Goal: Information Seeking & Learning: Compare options

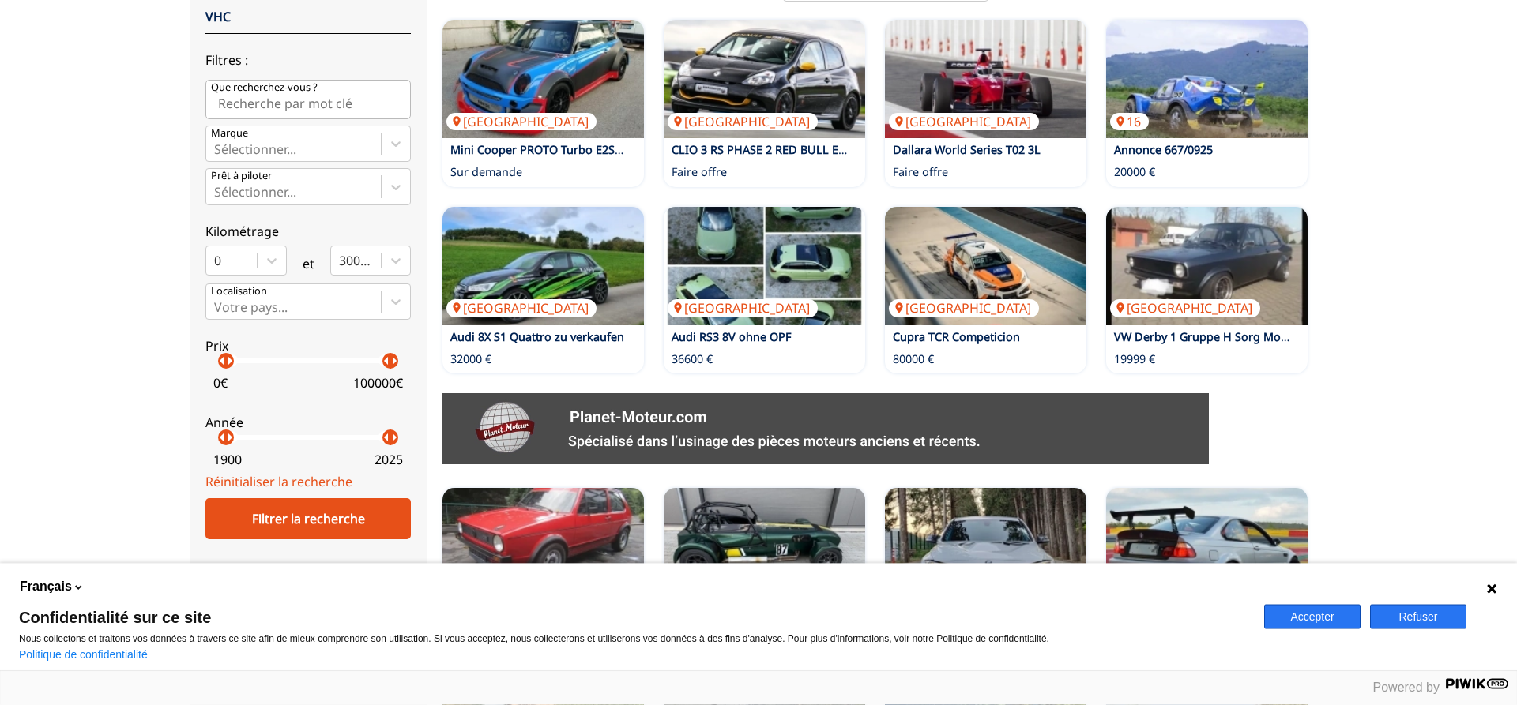
scroll to position [403, 0]
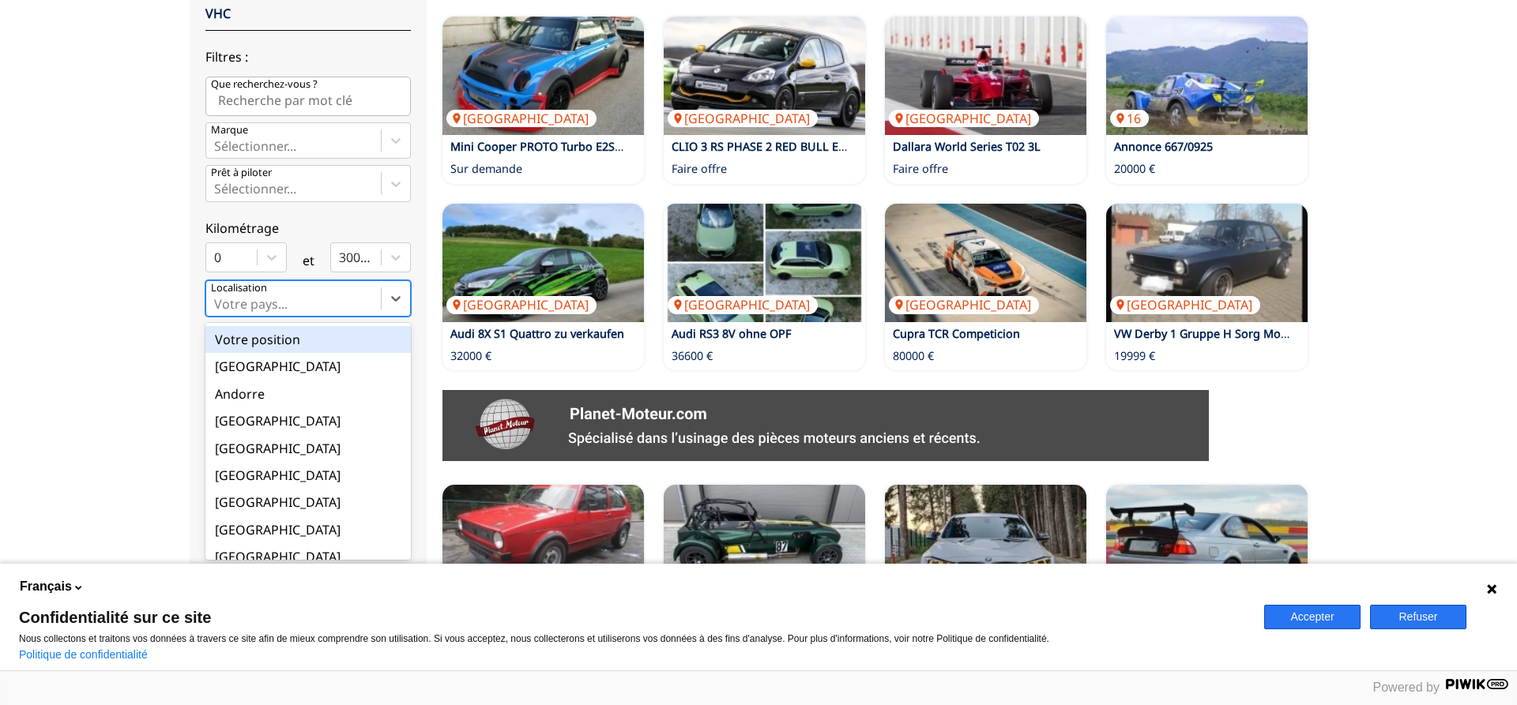
click at [324, 312] on div at bounding box center [293, 303] width 159 height 17
click at [217, 311] on input "option Votre position focused, 1 of 18. 18 results available. Use Up and Down t…" at bounding box center [215, 304] width 3 height 14
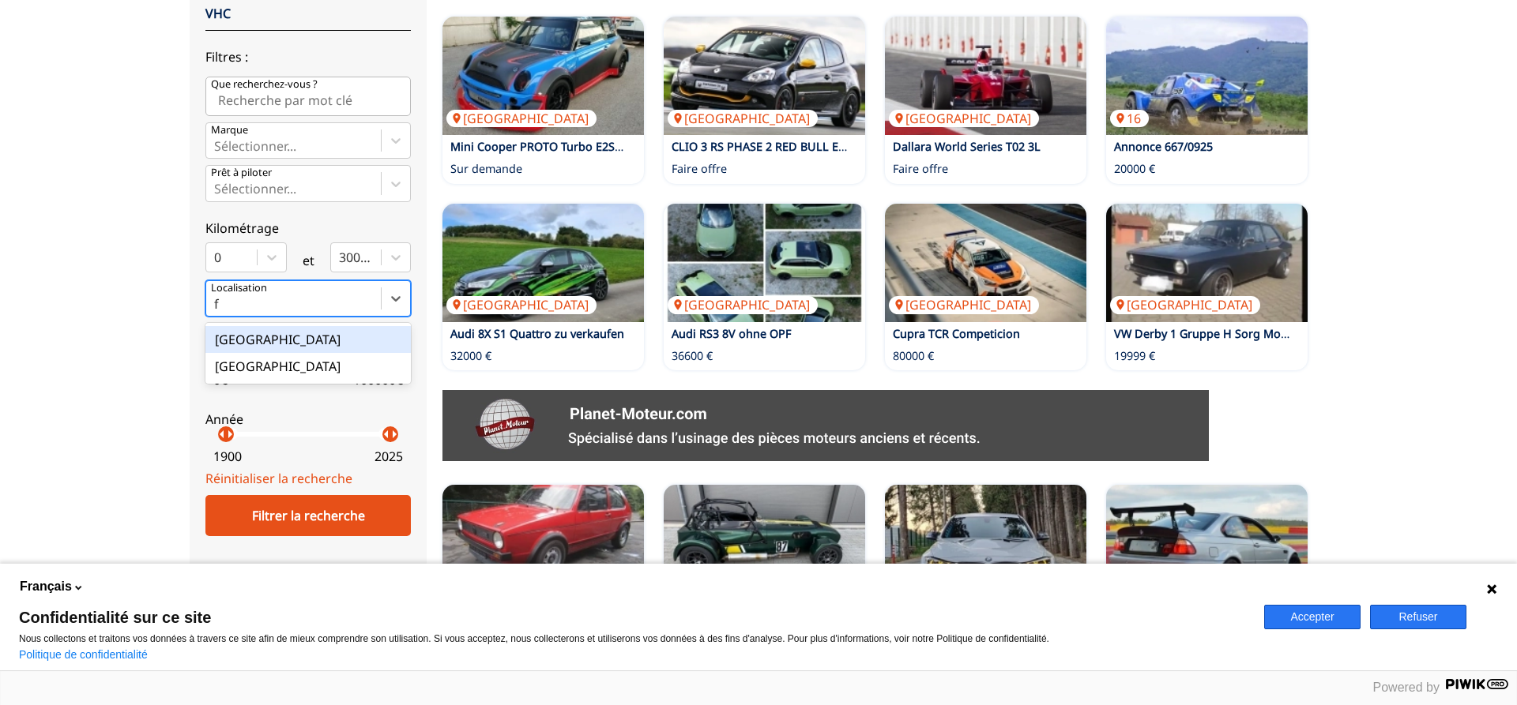
scroll to position [0, 0]
type input "fr"
click at [269, 348] on div "[GEOGRAPHIC_DATA]" at bounding box center [307, 339] width 205 height 27
click at [228, 311] on input "fr" at bounding box center [220, 304] width 13 height 14
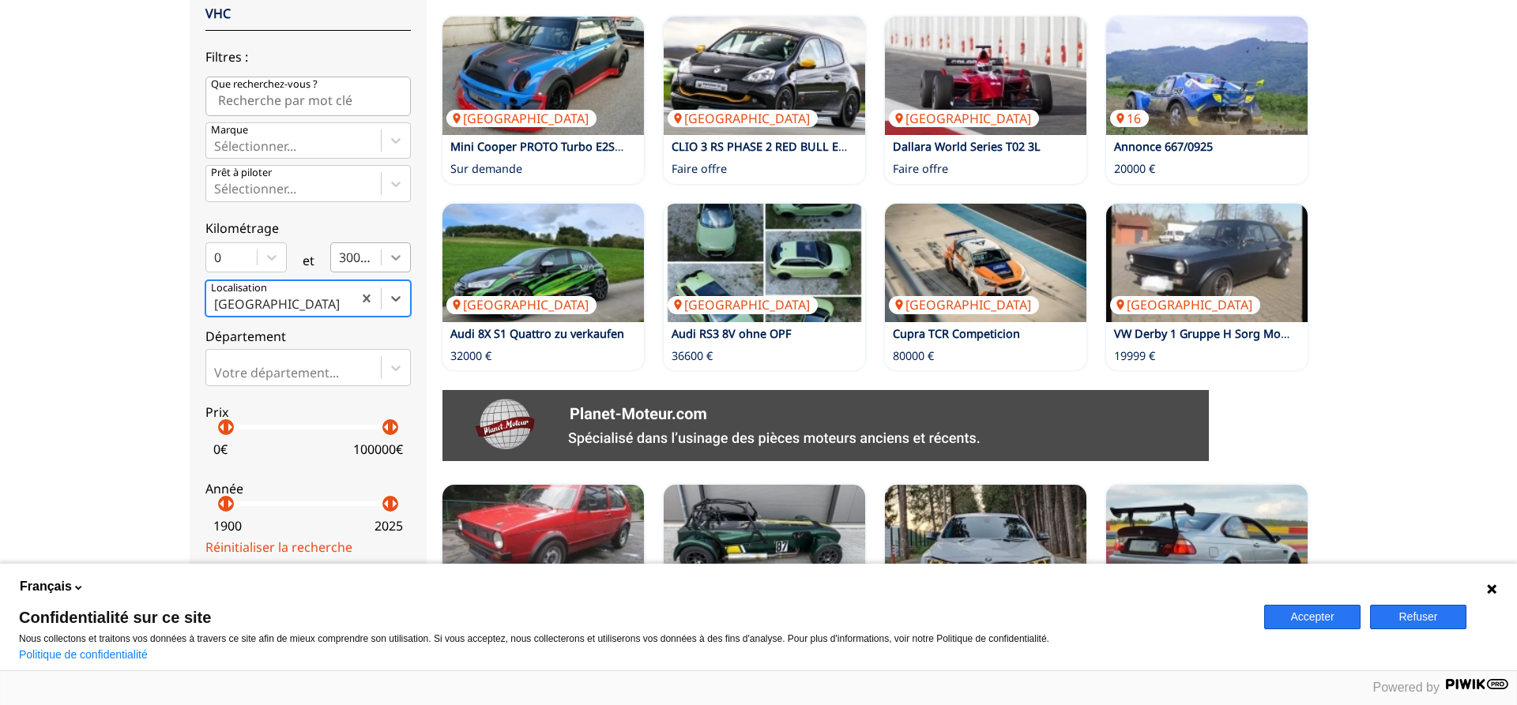
click at [403, 265] on icon at bounding box center [396, 258] width 16 height 16
click at [342, 265] on input "300000" at bounding box center [340, 257] width 3 height 14
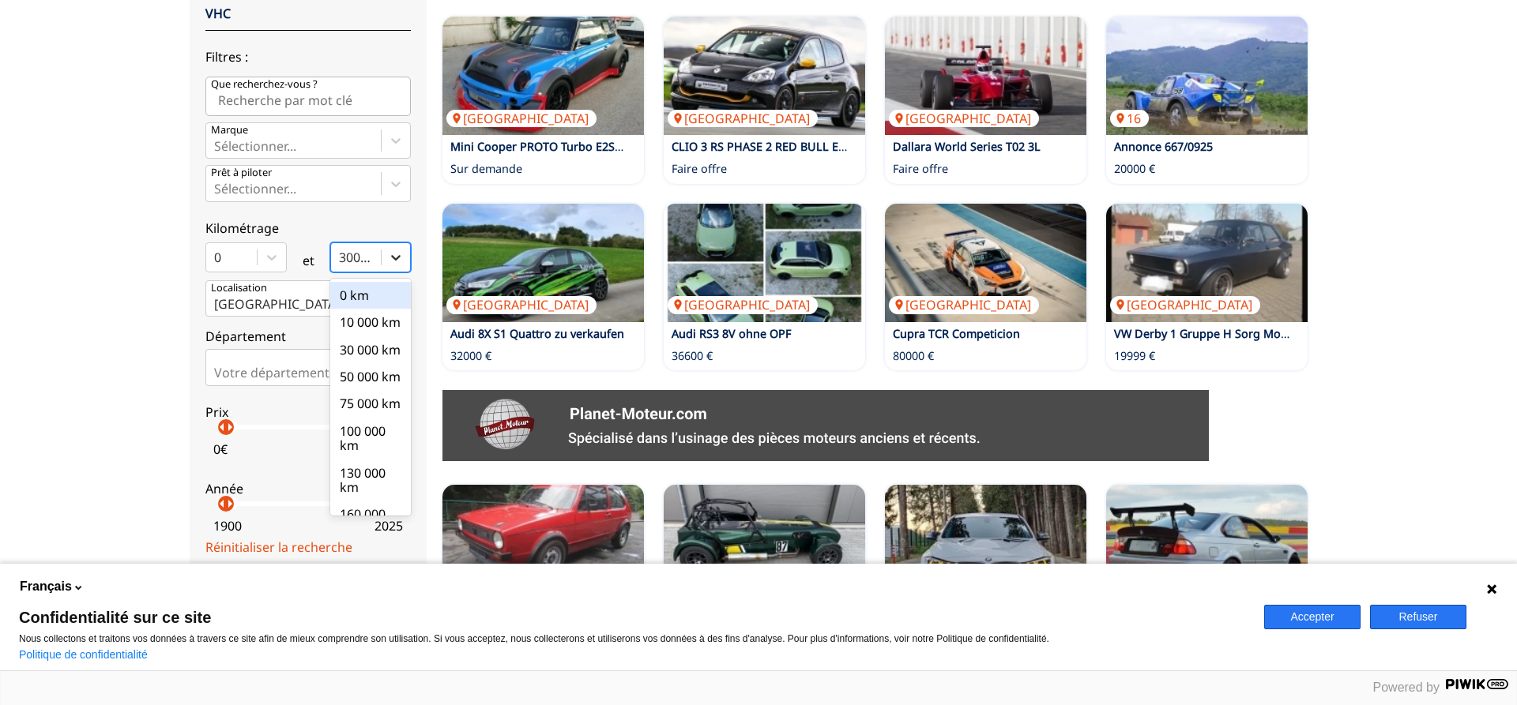
click at [401, 265] on icon at bounding box center [396, 258] width 16 height 16
click at [342, 265] on input "option 0 km focused, 1 of 10. 10 results available. Use Up and Down to choose o…" at bounding box center [340, 257] width 3 height 14
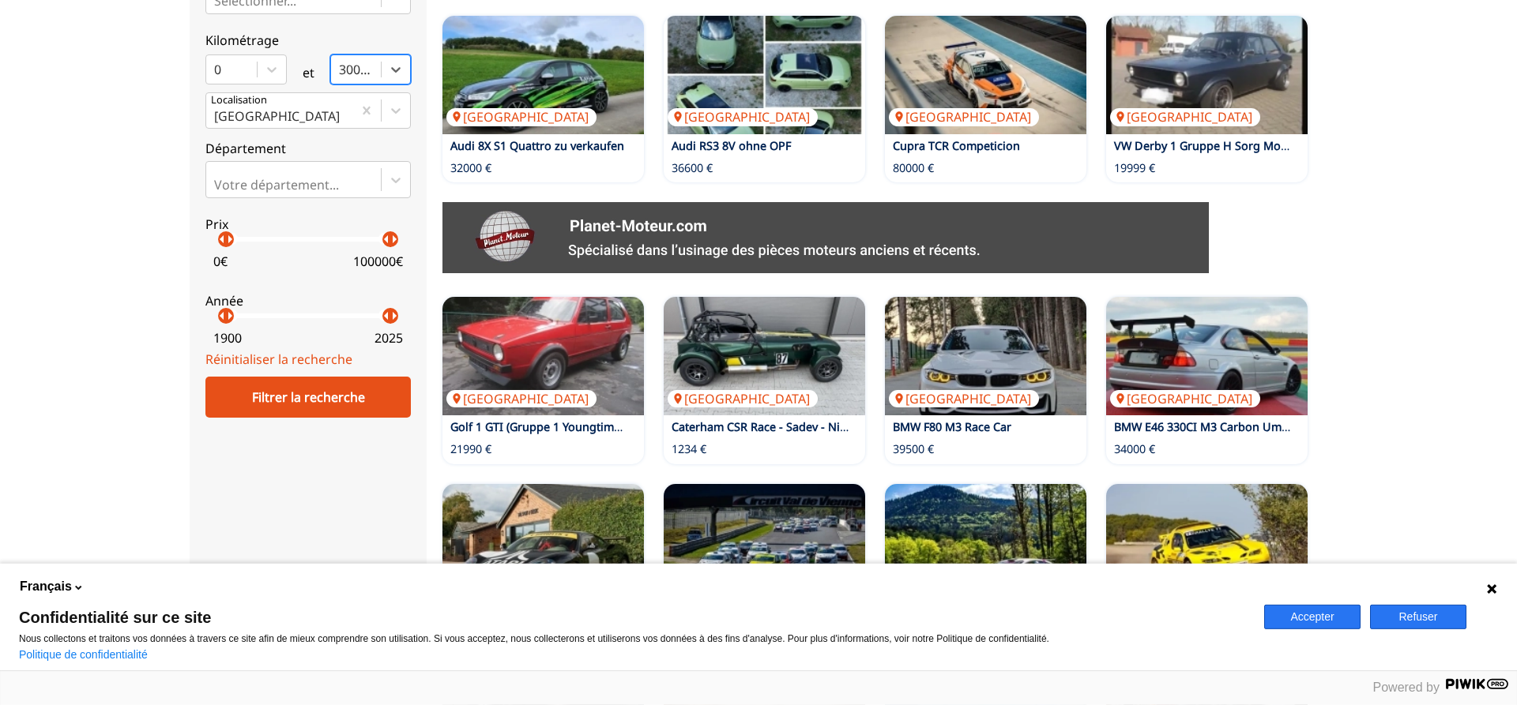
scroll to position [645, 0]
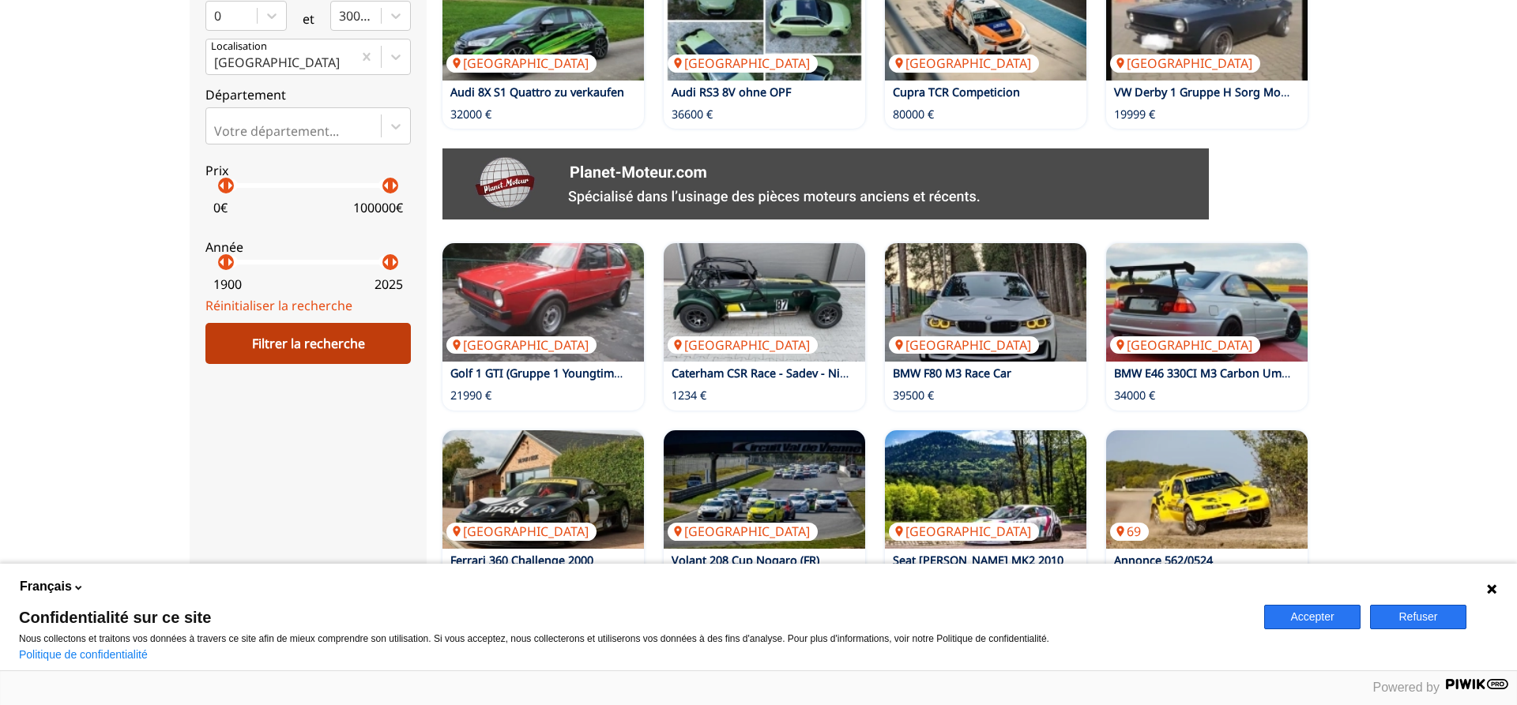
click at [307, 356] on div "Filtrer la recherche" at bounding box center [307, 343] width 205 height 41
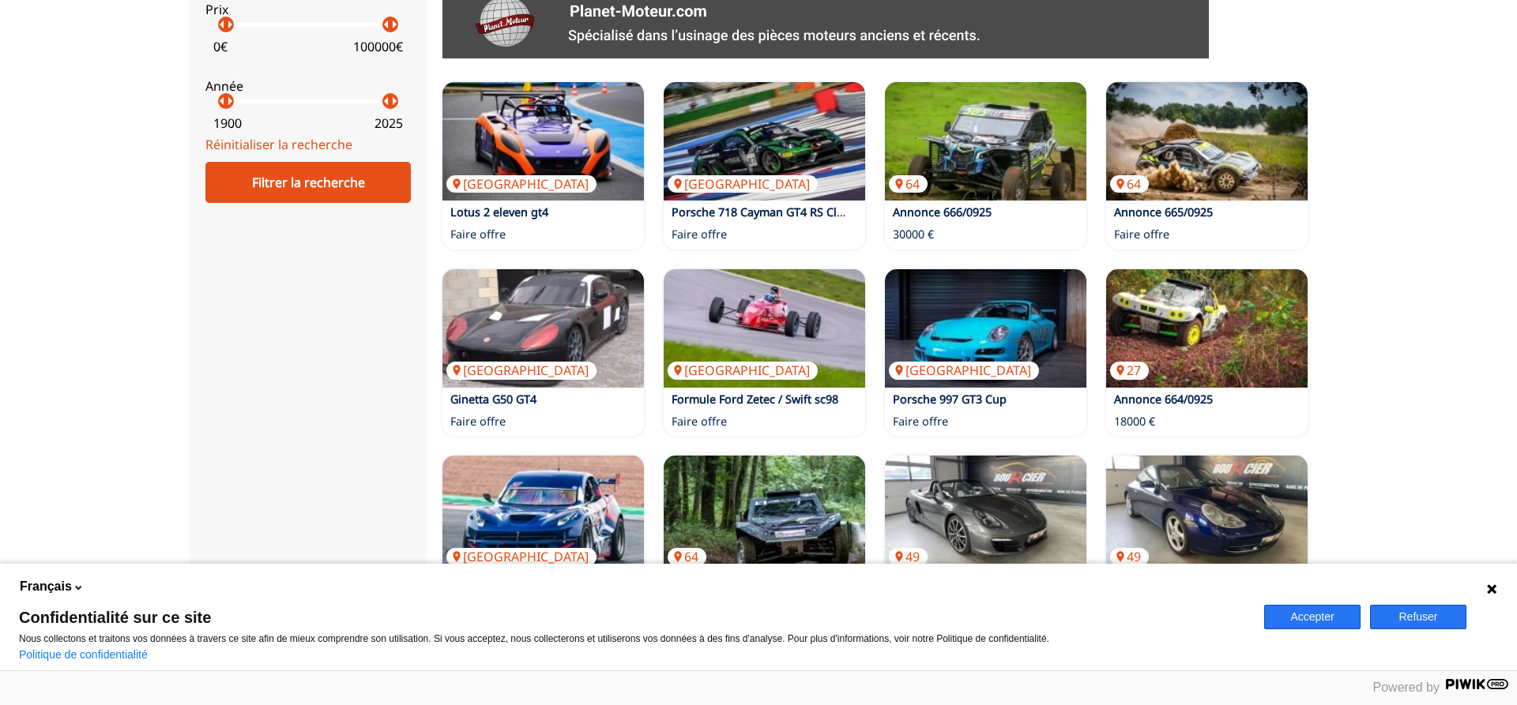
scroll to position [967, 0]
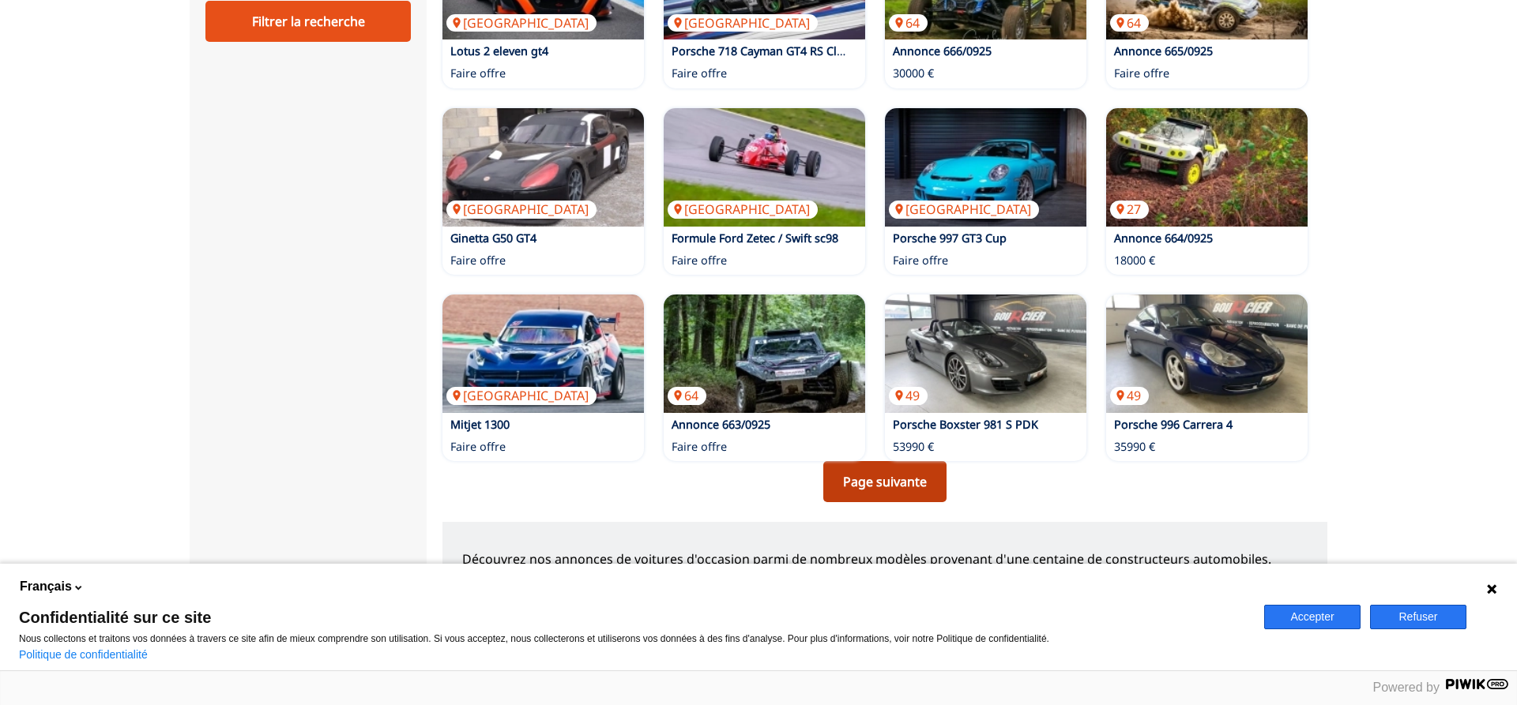
click at [856, 483] on link "Page suivante" at bounding box center [884, 481] width 123 height 41
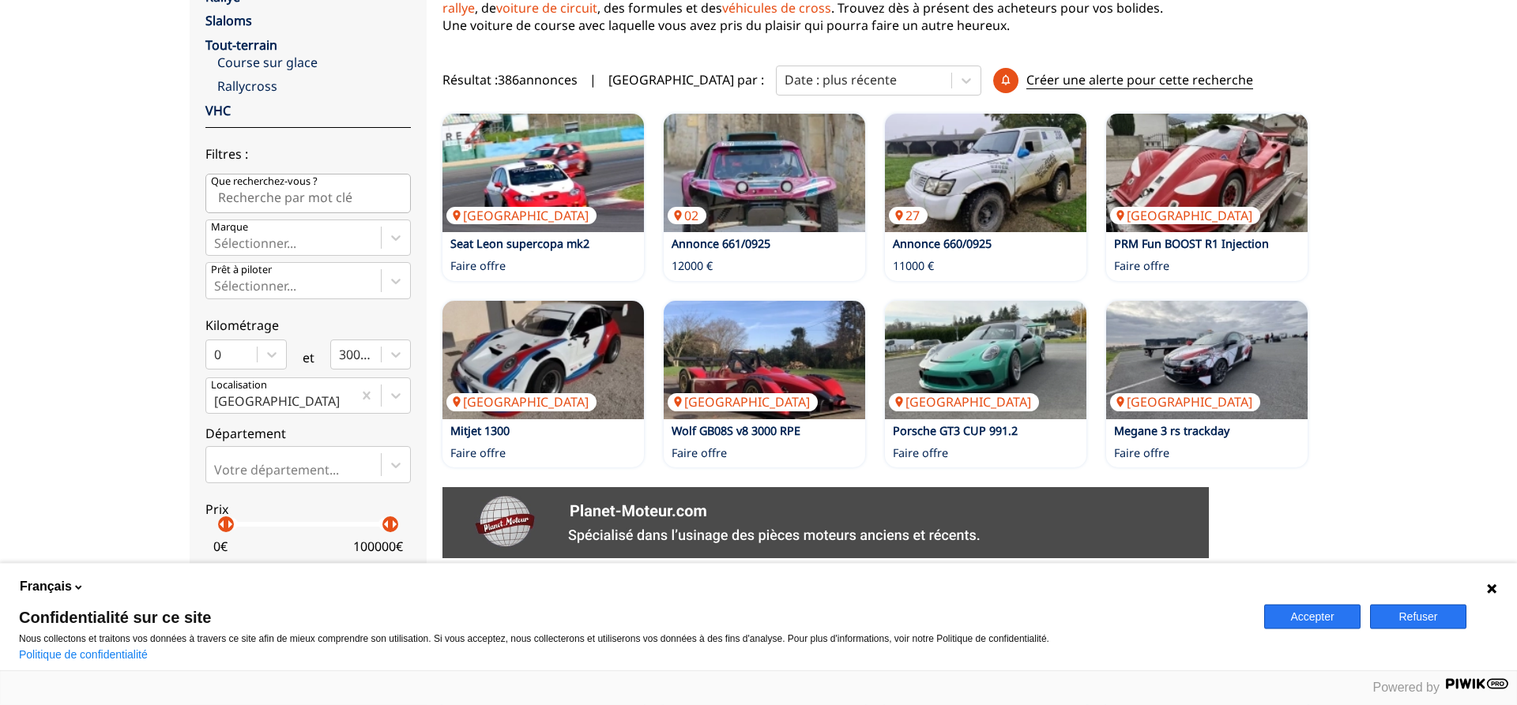
scroll to position [322, 0]
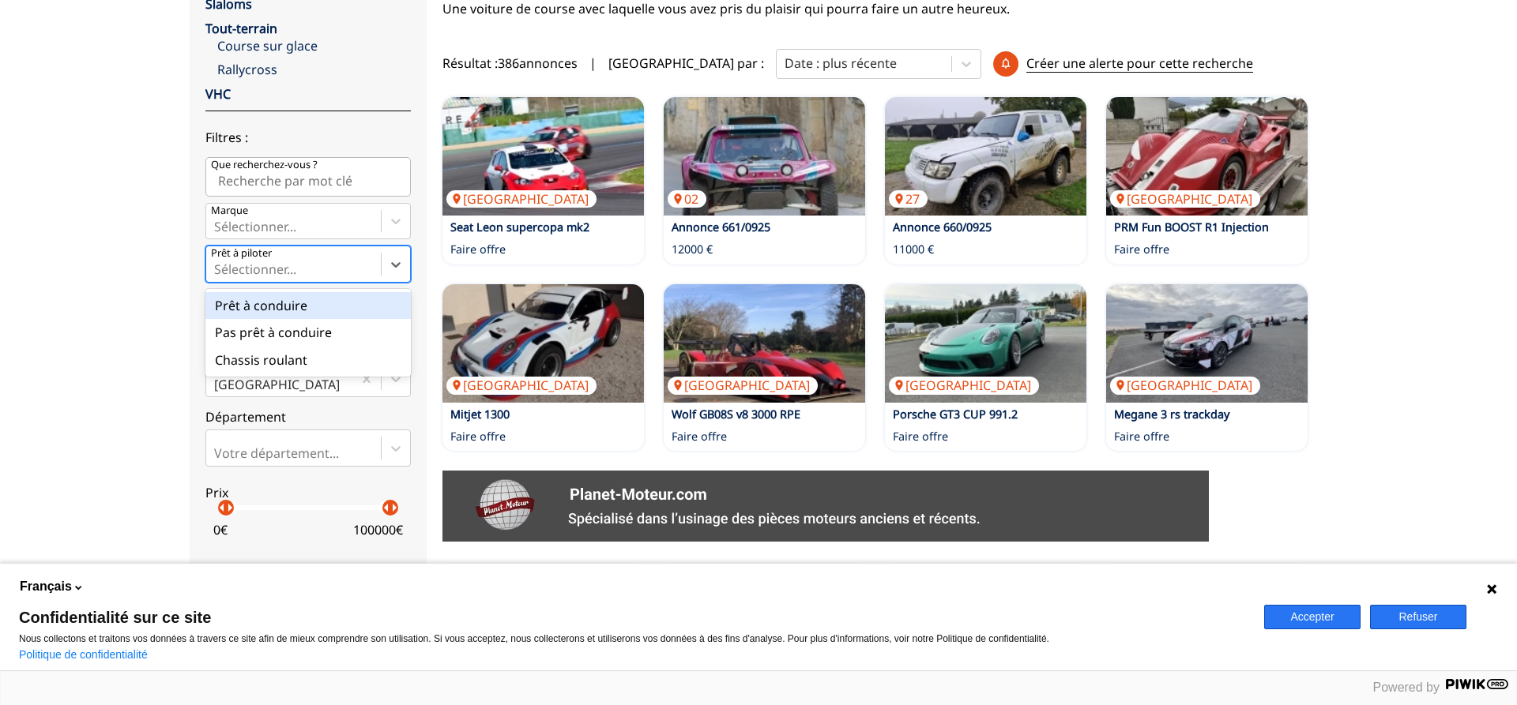
click at [337, 277] on div at bounding box center [293, 269] width 159 height 17
click at [217, 277] on input "Prêt à piloter option Prêt à conduire focused, 1 of 3. 3 results available. Use…" at bounding box center [215, 269] width 3 height 14
click at [337, 277] on div at bounding box center [293, 269] width 159 height 17
click at [217, 277] on input "Prêt à piloter option Prêt à conduire focused, 1 of 3. 3 results available. Use…" at bounding box center [215, 269] width 3 height 14
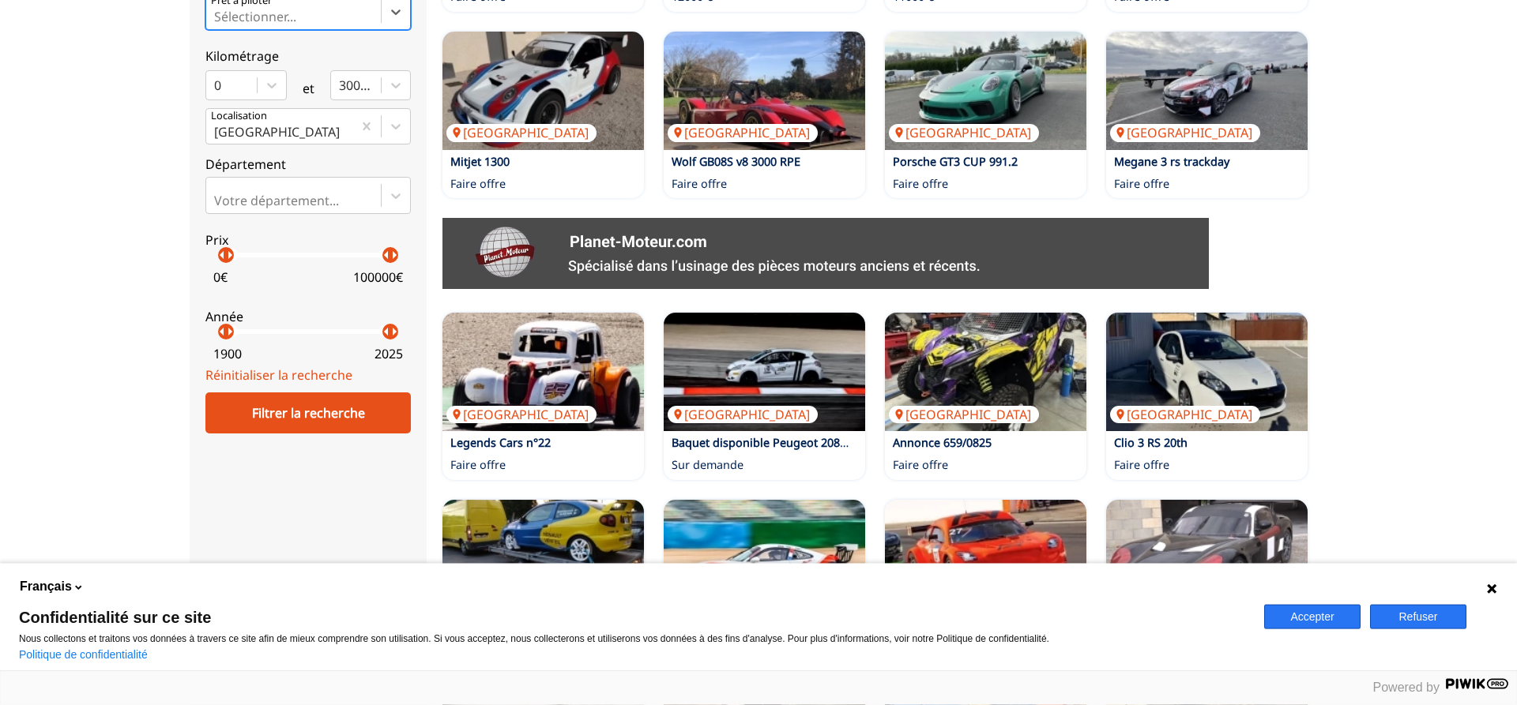
scroll to position [564, 0]
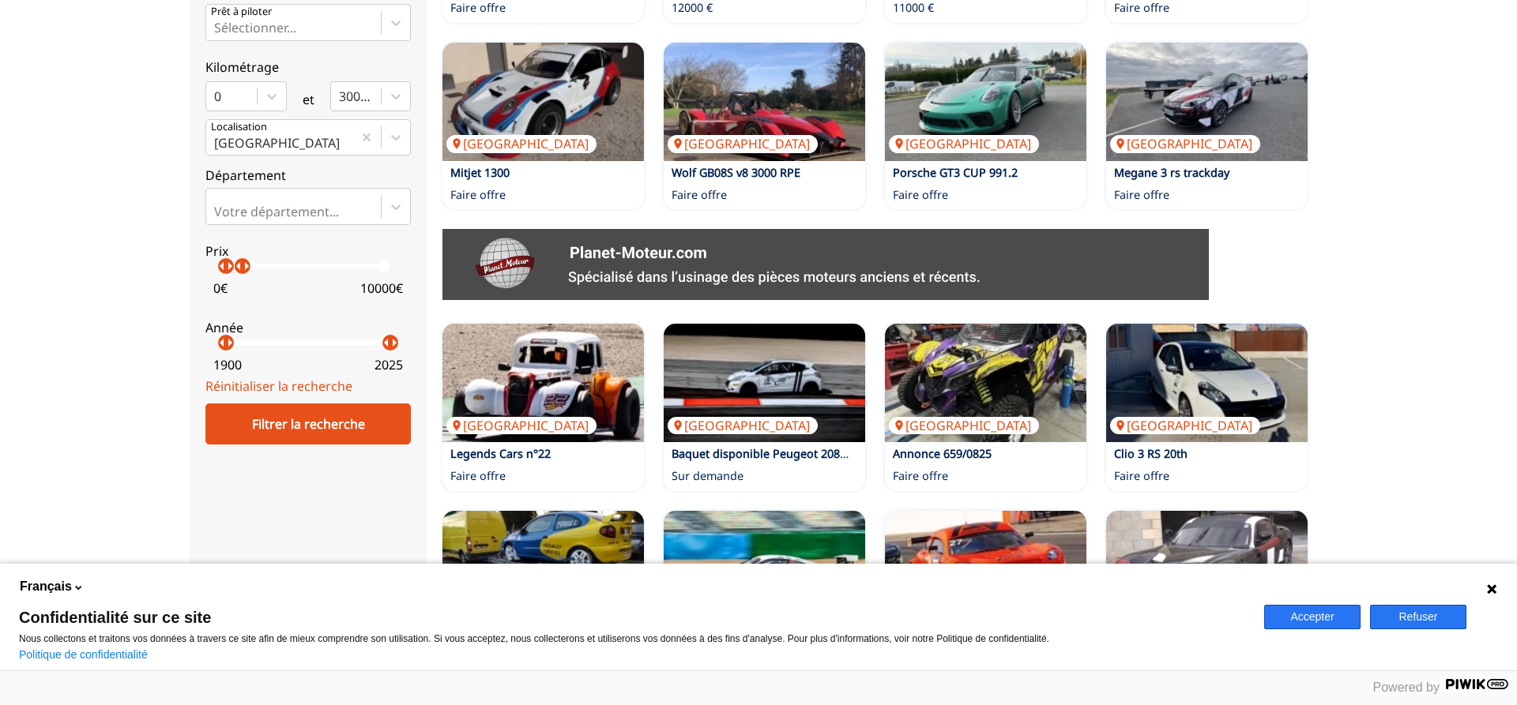
drag, startPoint x: 386, startPoint y: 283, endPoint x: 242, endPoint y: 283, distance: 144.6
click at [242, 276] on p "arrow_right" at bounding box center [246, 266] width 19 height 19
click at [318, 443] on div "Filtrer la recherche" at bounding box center [307, 424] width 205 height 41
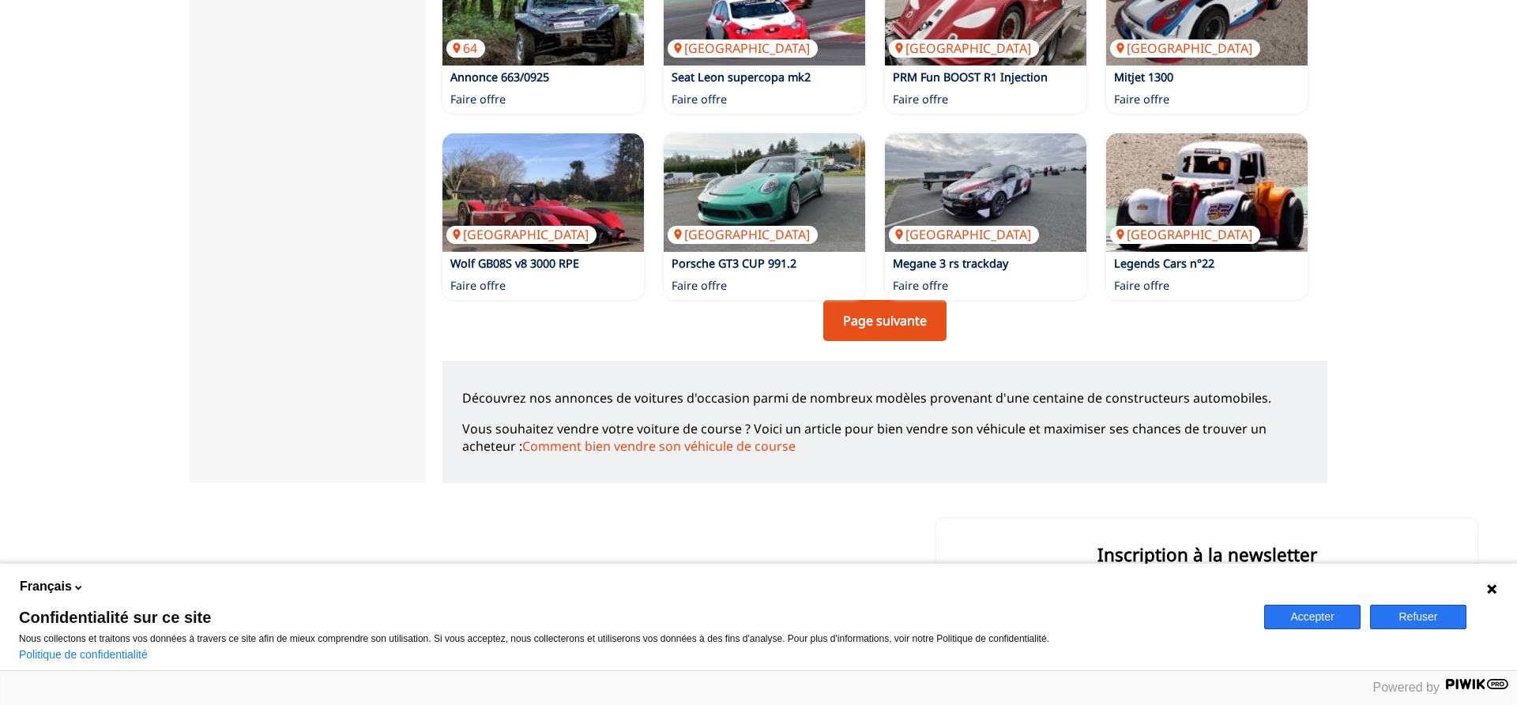
scroll to position [1209, 0]
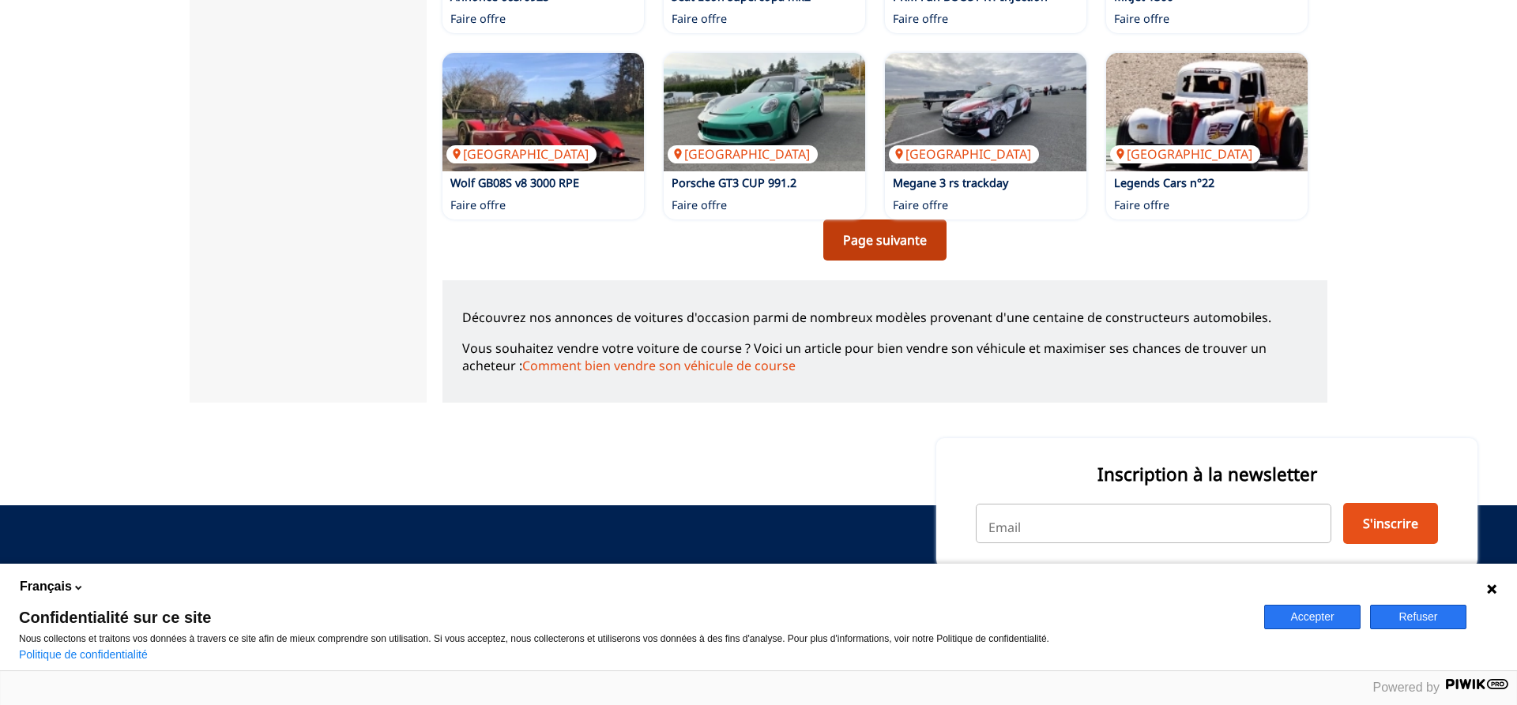
click at [880, 247] on link "Page suivante" at bounding box center [884, 240] width 123 height 41
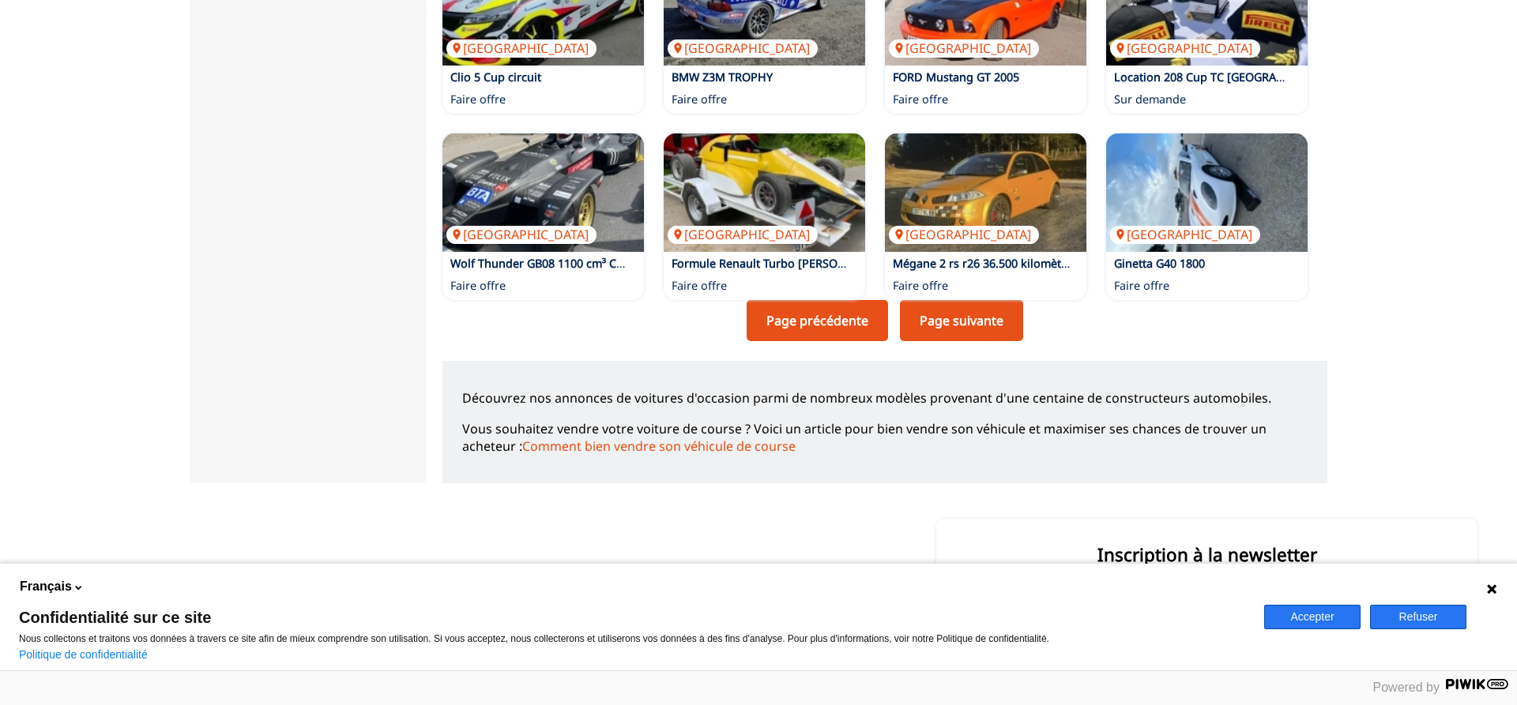
scroll to position [1256, 0]
